Goal: Task Accomplishment & Management: Manage account settings

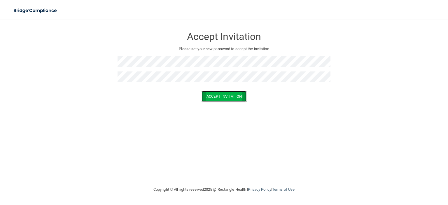
click at [237, 97] on button "Accept Invitation" at bounding box center [223, 96] width 45 height 11
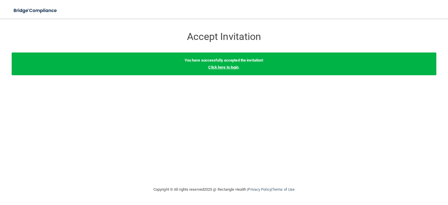
click at [221, 67] on link "Click here to login" at bounding box center [223, 67] width 30 height 4
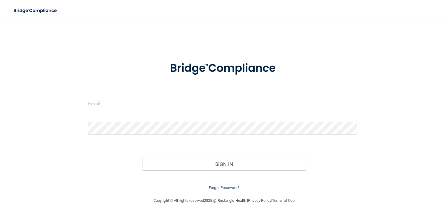
type input "kepler@valleyoralsurgery.com"
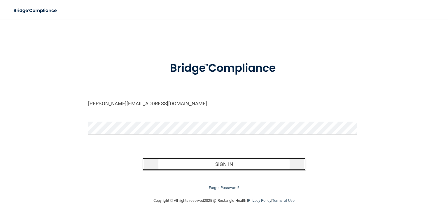
click at [214, 164] on button "Sign In" at bounding box center [223, 164] width 163 height 13
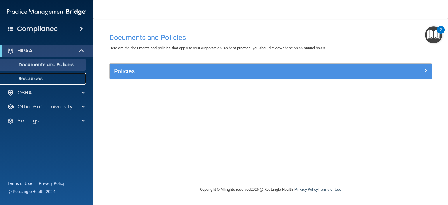
click at [31, 80] on p "Resources" at bounding box center [44, 79] width 80 height 6
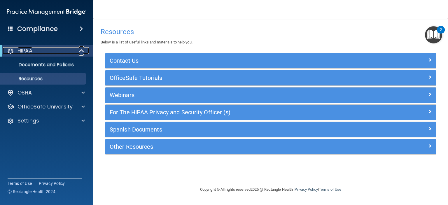
click at [46, 53] on div "HIPAA" at bounding box center [39, 50] width 72 height 7
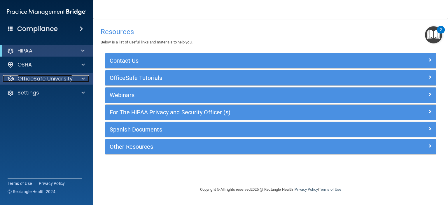
click at [30, 77] on p "OfficeSafe University" at bounding box center [44, 78] width 55 height 7
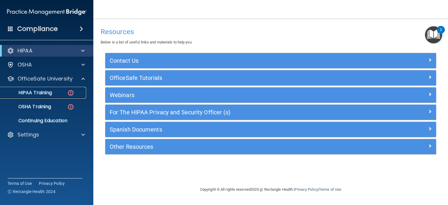
click at [33, 93] on p "HIPAA Training" at bounding box center [28, 93] width 48 height 6
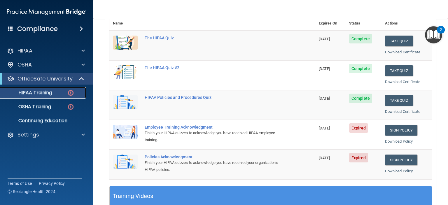
scroll to position [74, 0]
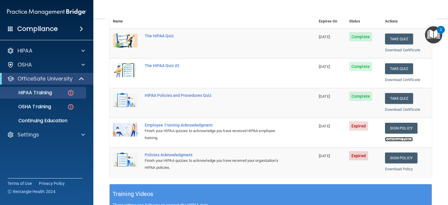
click at [387, 138] on link "Download Policy" at bounding box center [399, 139] width 28 height 4
click at [386, 168] on link "Download Policy" at bounding box center [399, 169] width 28 height 4
click at [388, 37] on button "Take Quiz" at bounding box center [399, 39] width 28 height 11
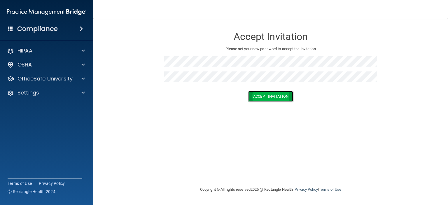
click at [283, 96] on button "Accept Invitation" at bounding box center [270, 96] width 45 height 11
click at [273, 103] on button "Accept Invitation" at bounding box center [270, 104] width 45 height 11
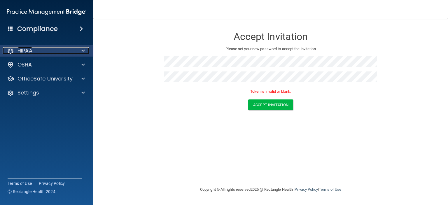
click at [34, 53] on div "HIPAA" at bounding box center [39, 50] width 72 height 7
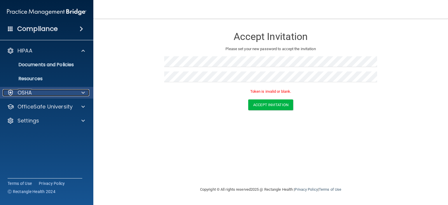
click at [34, 92] on div "OSHA" at bounding box center [39, 92] width 72 height 7
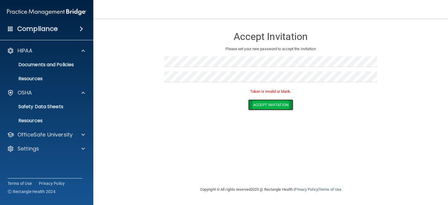
click at [258, 107] on button "Accept Invitation" at bounding box center [270, 104] width 45 height 11
click at [269, 103] on button "Accept Invitation" at bounding box center [270, 104] width 45 height 11
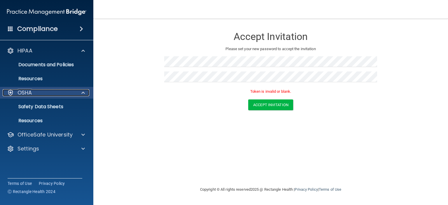
click at [26, 94] on p "OSHA" at bounding box center [24, 92] width 15 height 7
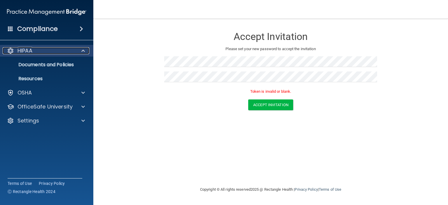
click at [35, 52] on div "HIPAA" at bounding box center [39, 50] width 72 height 7
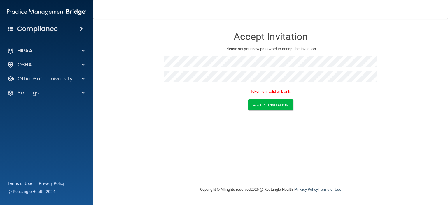
click at [41, 33] on h4 "Compliance" at bounding box center [37, 29] width 41 height 8
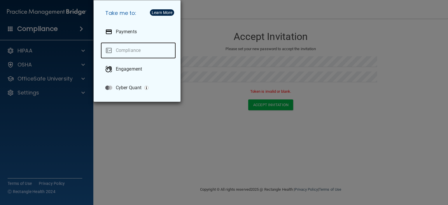
click at [130, 53] on link "Compliance" at bounding box center [138, 50] width 75 height 16
click at [30, 53] on div "Take me to: Payments Compliance Engagement Cyber Quant" at bounding box center [224, 102] width 448 height 205
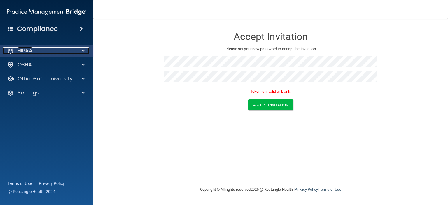
click at [77, 51] on div at bounding box center [82, 50] width 15 height 7
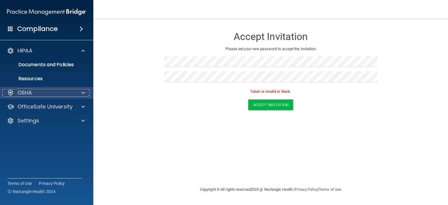
click at [83, 92] on span at bounding box center [82, 92] width 3 height 7
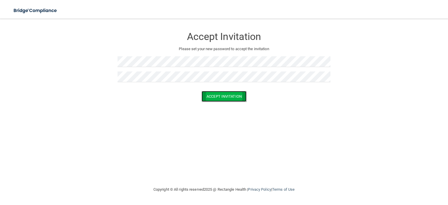
click at [220, 98] on button "Accept Invitation" at bounding box center [223, 96] width 45 height 11
click at [219, 103] on button "Accept Invitation" at bounding box center [223, 104] width 45 height 11
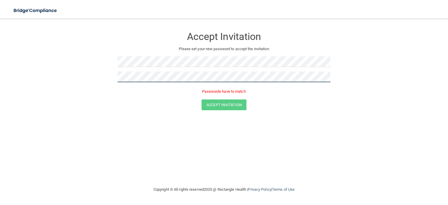
click at [90, 74] on form "Accept Invitation Please set your new password to accept the invitation Passwor…" at bounding box center [224, 70] width 424 height 93
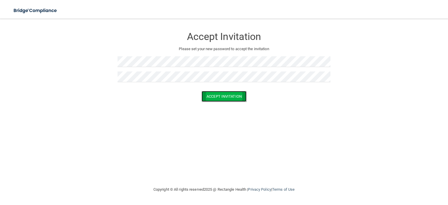
click at [224, 97] on button "Accept Invitation" at bounding box center [223, 96] width 45 height 11
click at [218, 108] on button "Accept Invitation" at bounding box center [223, 104] width 45 height 11
click at [215, 106] on button "Accept Invitation" at bounding box center [223, 104] width 45 height 11
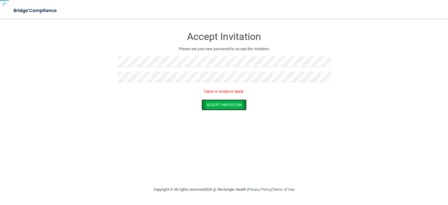
click at [215, 106] on button "Accept Invitation" at bounding box center [223, 104] width 45 height 11
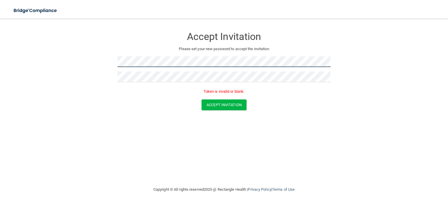
click at [66, 60] on form "Accept Invitation Please set your new password to accept the invitation Token i…" at bounding box center [224, 70] width 424 height 93
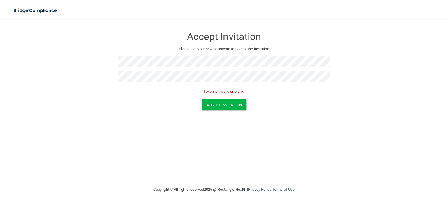
click at [38, 71] on form "Accept Invitation Please set your new password to accept the invitation Token i…" at bounding box center [224, 70] width 424 height 93
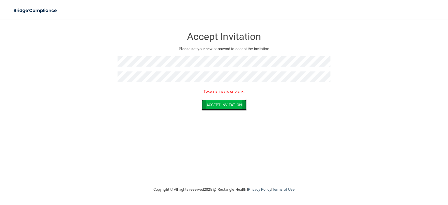
click at [228, 105] on button "Accept Invitation" at bounding box center [223, 104] width 45 height 11
click at [212, 106] on button "Accept Invitation" at bounding box center [223, 104] width 45 height 11
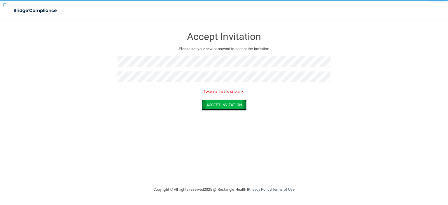
click at [212, 106] on button "Accept Invitation" at bounding box center [223, 104] width 45 height 11
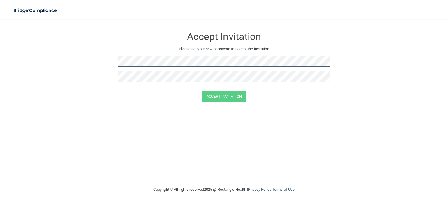
click at [88, 61] on form "Accept Invitation Please set your new password to accept the invitation Accept …" at bounding box center [224, 66] width 424 height 84
drag, startPoint x: 136, startPoint y: 69, endPoint x: 140, endPoint y: 92, distance: 22.9
click at [140, 92] on div "Accept Invitation" at bounding box center [223, 96] width 433 height 11
click at [135, 88] on div at bounding box center [223, 89] width 213 height 4
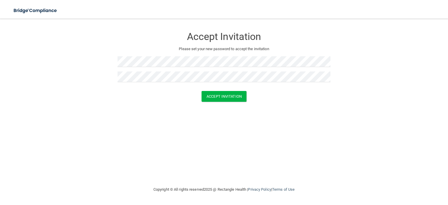
click at [136, 159] on div "Accept Invitation Please set your new password to accept the invitation Accept …" at bounding box center [224, 102] width 424 height 156
click at [231, 97] on button "Accept Invitation" at bounding box center [223, 96] width 45 height 11
click at [201, 91] on button "Accept Invitation" at bounding box center [223, 96] width 45 height 11
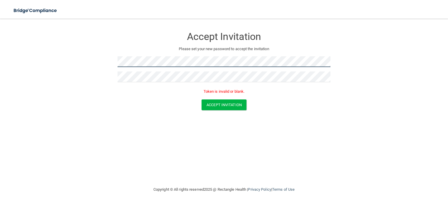
click at [112, 67] on form "Accept Invitation Please set your new password to accept the invitation Token i…" at bounding box center [224, 70] width 424 height 93
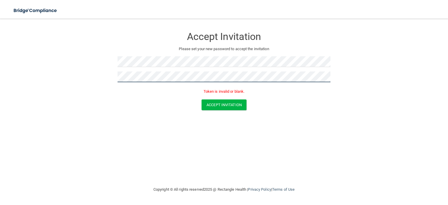
click at [201, 99] on button "Accept Invitation" at bounding box center [223, 104] width 45 height 11
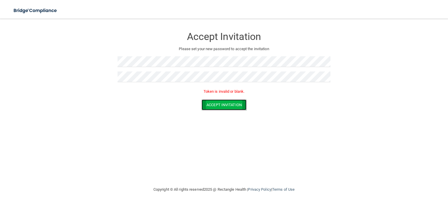
click at [226, 103] on button "Accept Invitation" at bounding box center [223, 104] width 45 height 11
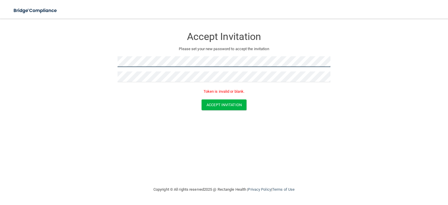
click at [89, 61] on form "Accept Invitation Please set your new password to accept the invitation Token i…" at bounding box center [224, 70] width 424 height 93
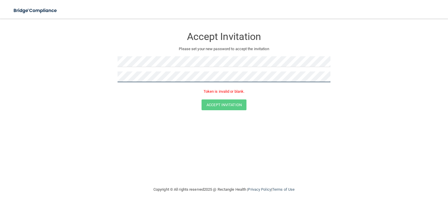
click at [56, 80] on form "Accept Invitation Please set your new password to accept the invitation Token i…" at bounding box center [224, 70] width 424 height 93
click at [201, 99] on button "Accept Invitation" at bounding box center [223, 104] width 45 height 11
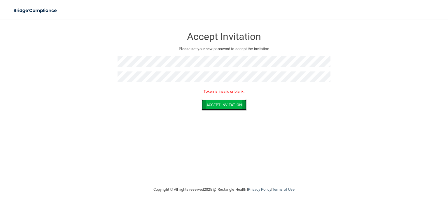
click at [227, 104] on button "Accept Invitation" at bounding box center [223, 104] width 45 height 11
click at [232, 106] on button "Accept Invitation" at bounding box center [223, 104] width 45 height 11
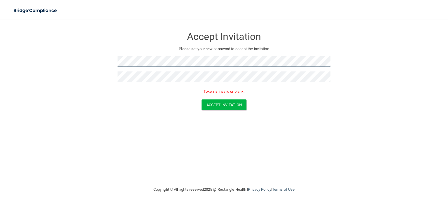
click at [75, 81] on form "Accept Invitation Please set your new password to accept the invitation Token i…" at bounding box center [224, 70] width 424 height 93
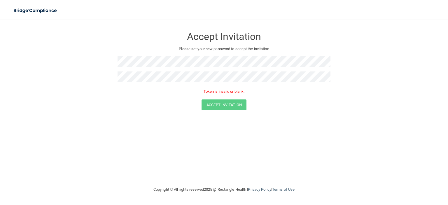
click at [54, 76] on form "Accept Invitation Please set your new password to accept the invitation Token i…" at bounding box center [224, 70] width 424 height 93
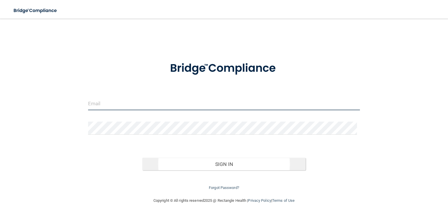
type input "[PERSON_NAME][EMAIL_ADDRESS][DOMAIN_NAME]"
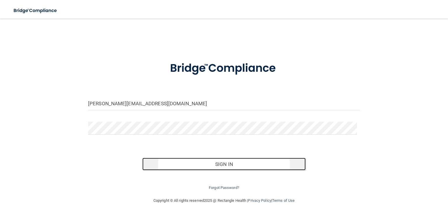
click at [210, 166] on button "Sign In" at bounding box center [223, 164] width 163 height 13
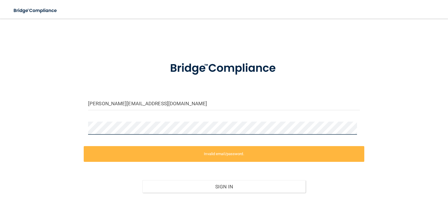
click at [49, 130] on div "kepler@valleyoralsurgery.com Invalid email/password. You don't have permission …" at bounding box center [224, 118] width 424 height 189
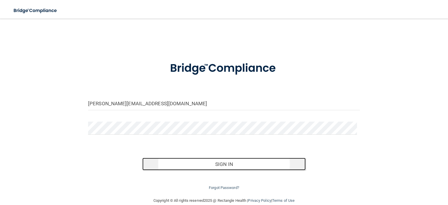
click at [209, 162] on button "Sign In" at bounding box center [223, 164] width 163 height 13
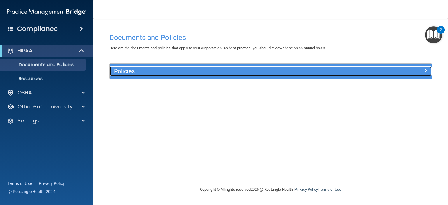
click at [121, 72] on h5 "Policies" at bounding box center [230, 71] width 233 height 6
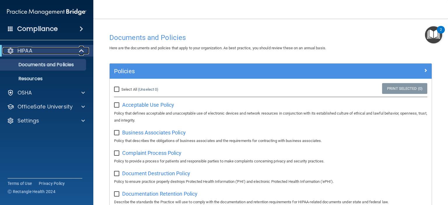
click at [29, 53] on p "HIPAA" at bounding box center [24, 50] width 15 height 7
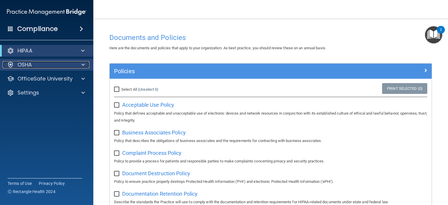
click at [28, 64] on p "OSHA" at bounding box center [24, 64] width 15 height 7
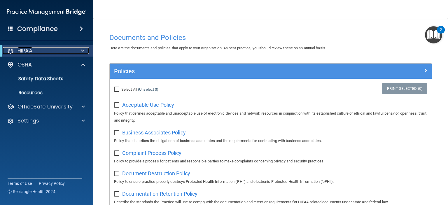
click at [20, 51] on p "HIPAA" at bounding box center [24, 50] width 15 height 7
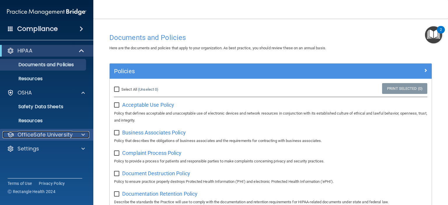
click at [58, 134] on p "OfficeSafe University" at bounding box center [44, 134] width 55 height 7
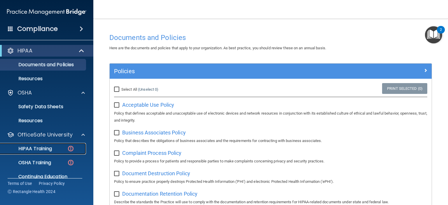
click at [43, 148] on p "HIPAA Training" at bounding box center [28, 149] width 48 height 6
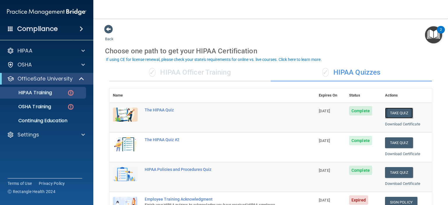
click at [392, 113] on button "Take Quiz" at bounding box center [399, 113] width 28 height 11
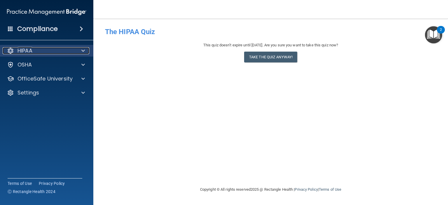
click at [82, 51] on span at bounding box center [82, 50] width 3 height 7
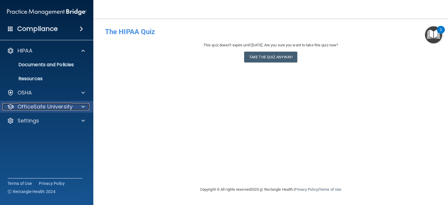
click at [82, 107] on span at bounding box center [82, 106] width 3 height 7
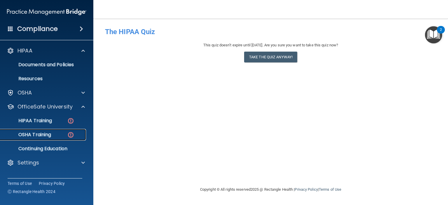
click at [55, 135] on div "OSHA Training" at bounding box center [44, 135] width 80 height 6
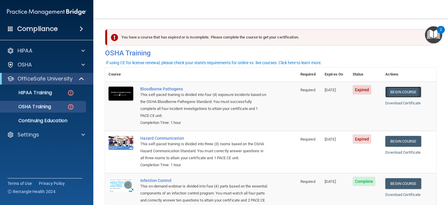
click at [397, 92] on link "Begin Course" at bounding box center [403, 92] width 36 height 11
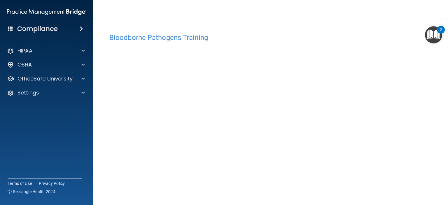
scroll to position [44, 0]
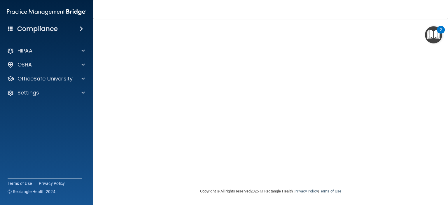
click at [391, 18] on nav "Toggle navigation Kelly Epler [EMAIL_ADDRESS][DOMAIN_NAME] Manage My Enterprise…" at bounding box center [270, 9] width 354 height 19
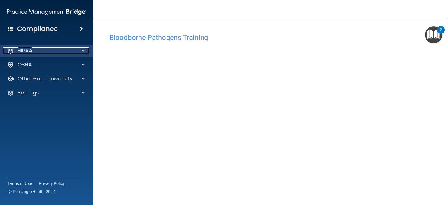
click at [27, 52] on p "HIPAA" at bounding box center [24, 50] width 15 height 7
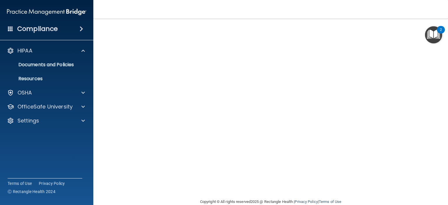
scroll to position [6, 0]
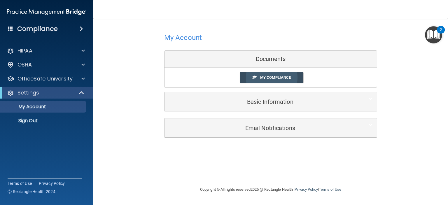
click at [281, 79] on span "My Compliance" at bounding box center [275, 77] width 31 height 4
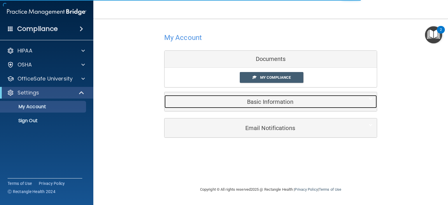
click at [279, 105] on h5 "Basic Information" at bounding box center [262, 101] width 186 height 6
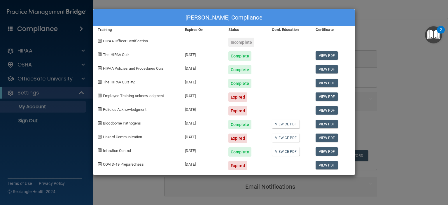
click at [239, 98] on div "Expired" at bounding box center [237, 96] width 19 height 9
click at [325, 97] on link "View PDF" at bounding box center [326, 96] width 22 height 8
click at [238, 57] on div "Complete" at bounding box center [239, 55] width 23 height 9
click at [323, 55] on link "View PDF" at bounding box center [326, 55] width 22 height 8
click at [331, 95] on link "View PDF" at bounding box center [326, 96] width 22 height 8
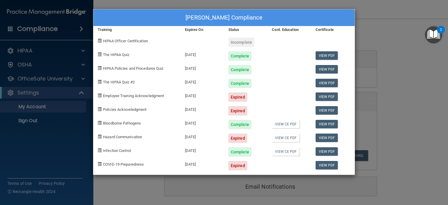
click at [234, 164] on div "Expired" at bounding box center [237, 165] width 19 height 9
click at [36, 77] on div "Kelly Epler's Compliance Training Expires On Status Cont. Education Certificate…" at bounding box center [224, 102] width 448 height 205
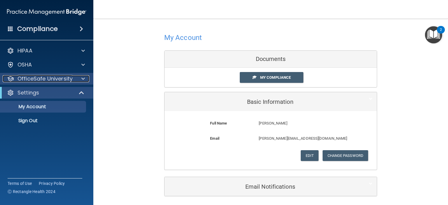
click at [83, 78] on span at bounding box center [82, 78] width 3 height 7
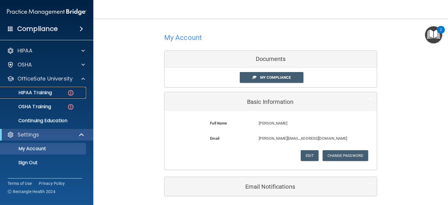
click at [72, 91] on img at bounding box center [70, 92] width 7 height 7
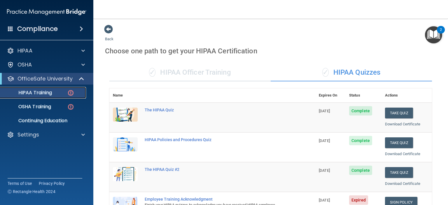
scroll to position [163, 0]
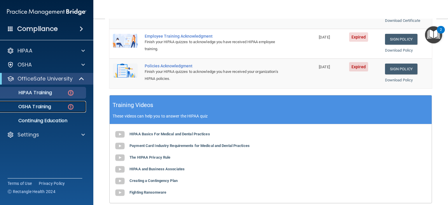
click at [47, 106] on p "OSHA Training" at bounding box center [27, 107] width 47 height 6
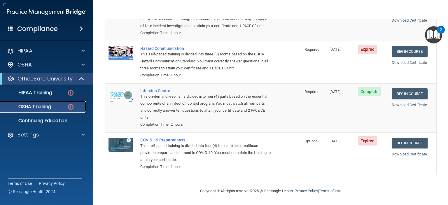
scroll to position [89, 0]
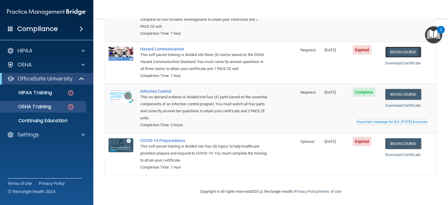
click at [395, 53] on link "Begin Course" at bounding box center [403, 52] width 36 height 11
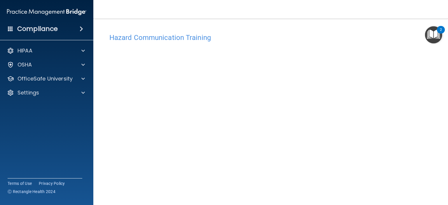
scroll to position [14, 0]
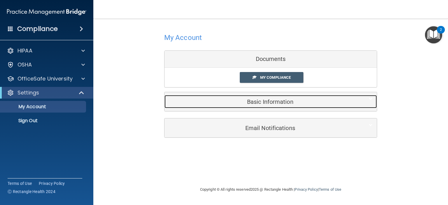
drag, startPoint x: 272, startPoint y: 99, endPoint x: 283, endPoint y: 100, distance: 11.1
click at [272, 100] on h5 "Basic Information" at bounding box center [262, 101] width 186 height 6
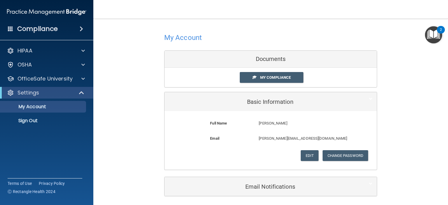
click at [134, 110] on div "My Account Documents My Compliance My Compliance My BAA Basic Information Full …" at bounding box center [270, 113] width 331 height 178
click at [270, 78] on span "My Compliance" at bounding box center [275, 77] width 31 height 4
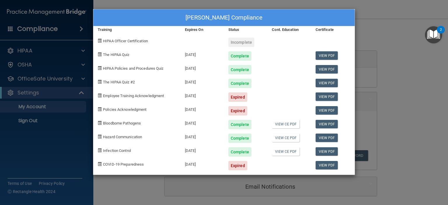
click at [239, 98] on div "Expired" at bounding box center [237, 96] width 19 height 9
click at [317, 96] on link "View PDF" at bounding box center [326, 96] width 22 height 8
click at [321, 53] on link "View PDF" at bounding box center [326, 55] width 22 height 8
click at [321, 96] on link "View PDF" at bounding box center [326, 96] width 22 height 8
click at [235, 165] on div "Expired" at bounding box center [237, 165] width 19 height 9
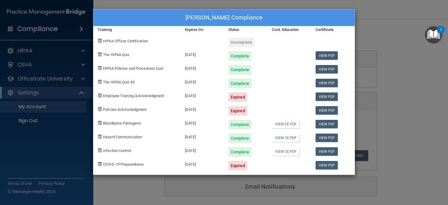
click at [235, 165] on div "Expired" at bounding box center [237, 165] width 19 height 9
click at [235, 112] on div "Expired" at bounding box center [237, 110] width 19 height 9
click at [153, 94] on span "Employee Training Acknowledgment" at bounding box center [133, 96] width 61 height 4
click at [324, 95] on link "View PDF" at bounding box center [326, 96] width 22 height 8
click at [86, 64] on div "Kelly Epler's Compliance Training Expires On Status Cont. Education Certificate…" at bounding box center [224, 102] width 448 height 205
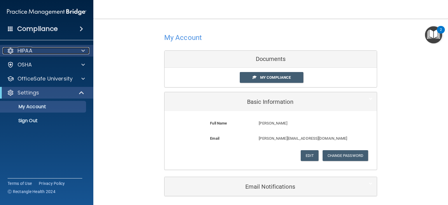
click at [85, 51] on div at bounding box center [82, 50] width 15 height 7
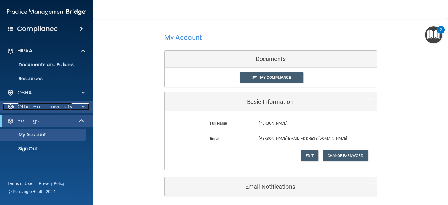
click at [83, 104] on span at bounding box center [82, 106] width 3 height 7
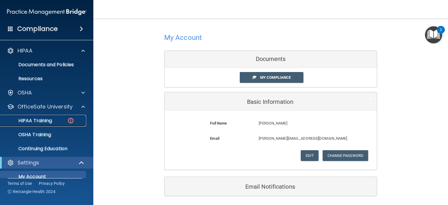
click at [60, 119] on div "HIPAA Training" at bounding box center [44, 121] width 80 height 6
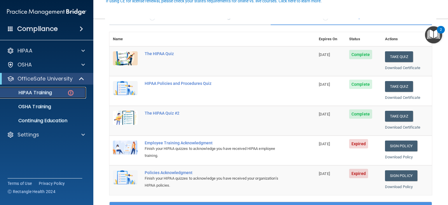
scroll to position [59, 0]
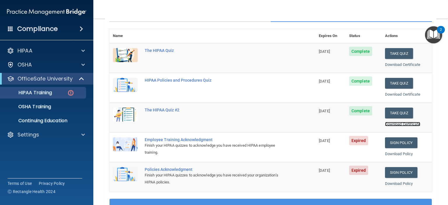
click at [394, 122] on link "Download Certificate" at bounding box center [402, 124] width 35 height 4
click at [396, 94] on link "Download Certificate" at bounding box center [402, 94] width 35 height 4
click at [393, 63] on link "Download Certificate" at bounding box center [402, 64] width 35 height 4
click at [391, 142] on link "Sign Policy" at bounding box center [401, 142] width 32 height 11
click at [391, 172] on link "Sign Policy" at bounding box center [401, 172] width 32 height 11
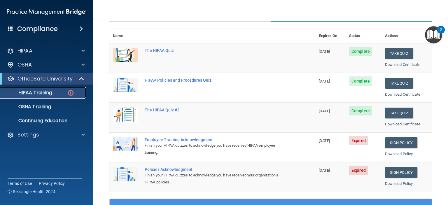
click at [57, 93] on div "HIPAA Training" at bounding box center [44, 93] width 80 height 6
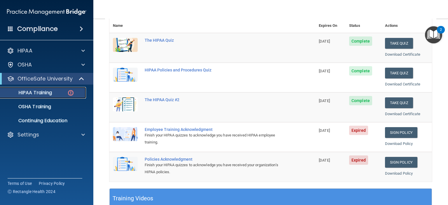
scroll to position [0, 0]
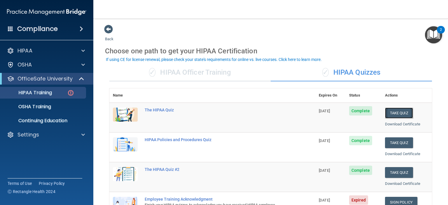
click at [390, 113] on button "Take Quiz" at bounding box center [399, 113] width 28 height 11
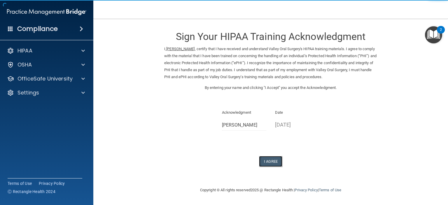
click at [269, 161] on button "I Agree" at bounding box center [270, 161] width 23 height 11
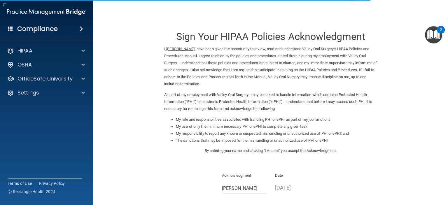
scroll to position [62, 0]
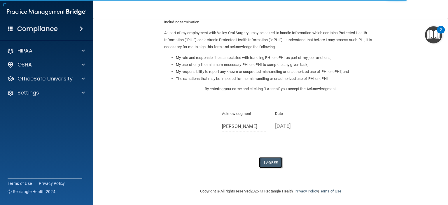
click at [265, 161] on button "I Agree" at bounding box center [270, 162] width 23 height 11
